Goal: Transaction & Acquisition: Purchase product/service

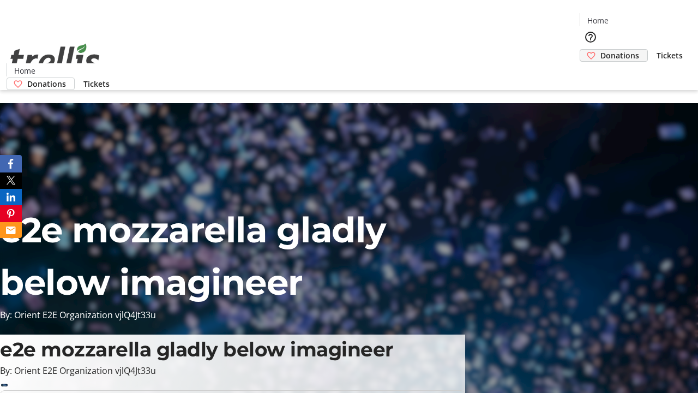
click at [600, 50] on span "Donations" at bounding box center [619, 55] width 39 height 11
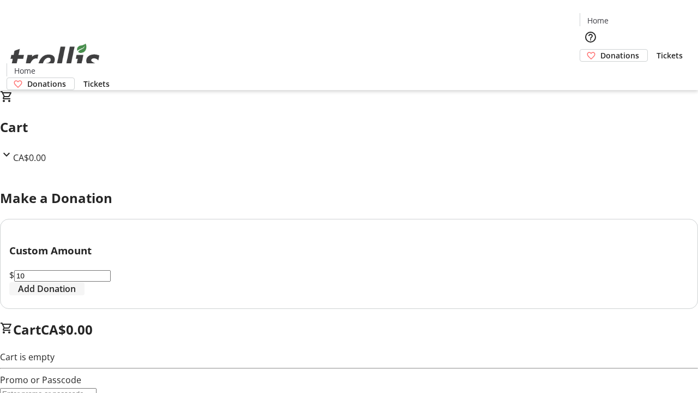
click at [76, 295] on span "Add Donation" at bounding box center [47, 288] width 58 height 13
